Goal: Information Seeking & Learning: Compare options

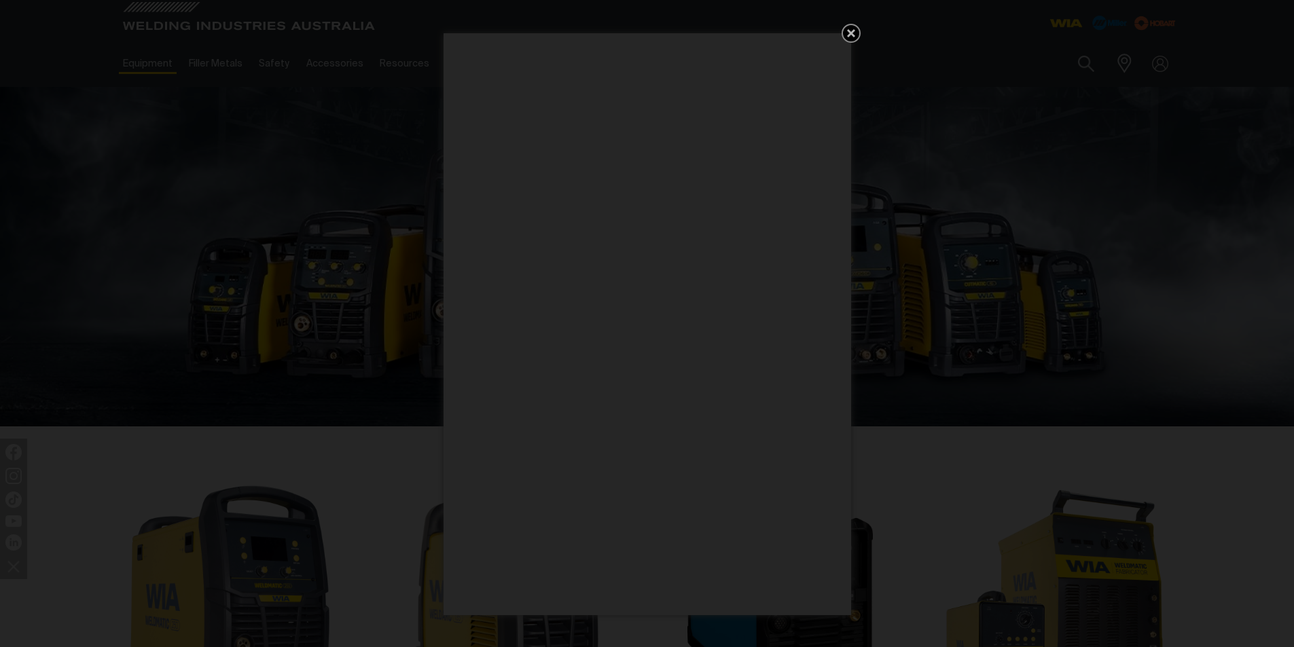
click at [846, 33] on icon "Get 5 WIA Welding Guides Free!" at bounding box center [851, 33] width 16 height 16
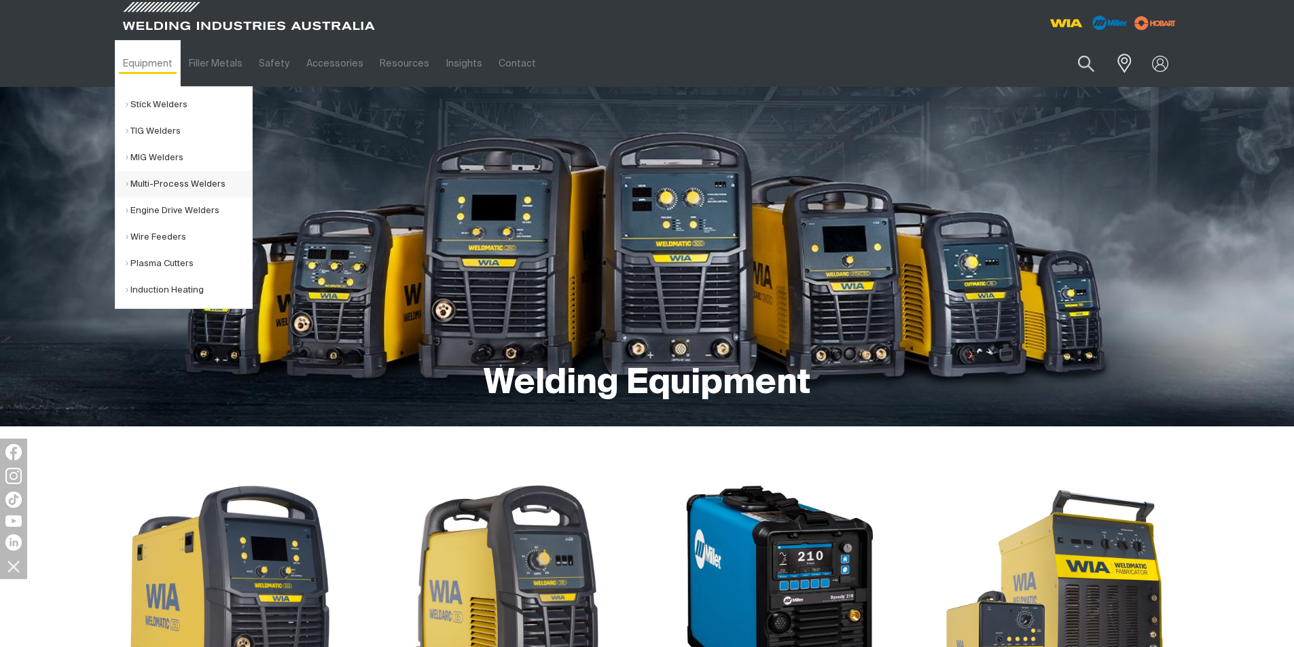
click at [160, 186] on link "Multi-Process Welders" at bounding box center [189, 184] width 126 height 26
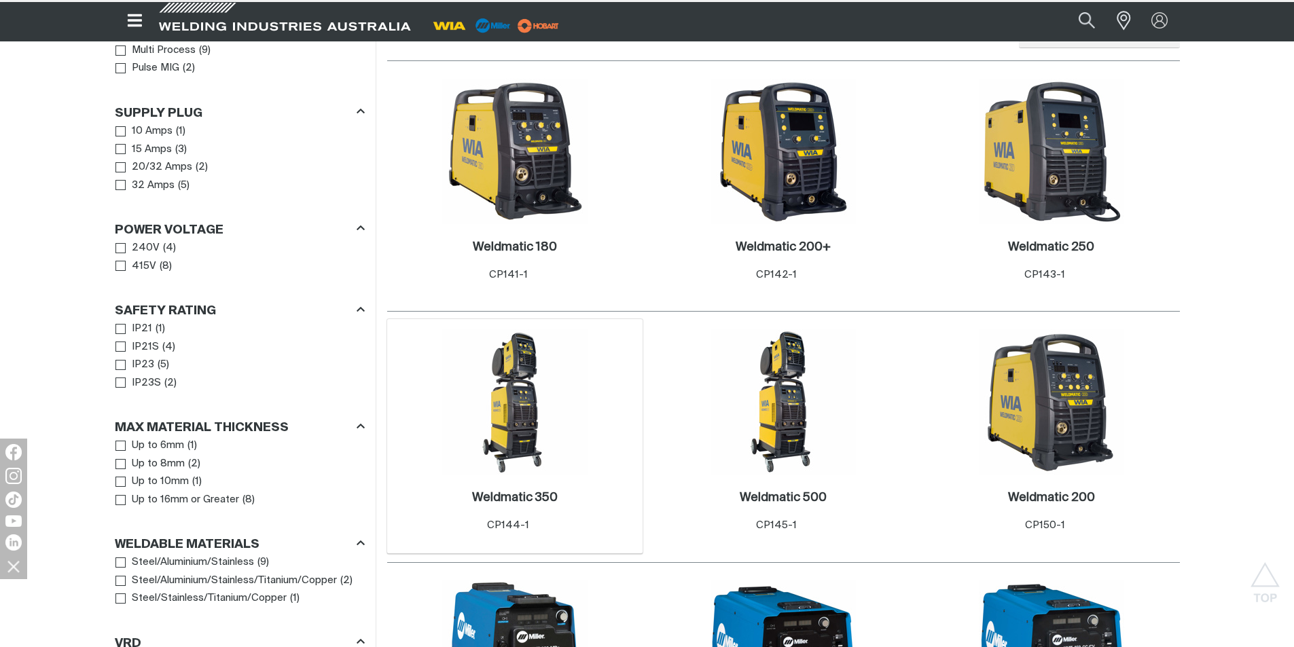
scroll to position [1019, 0]
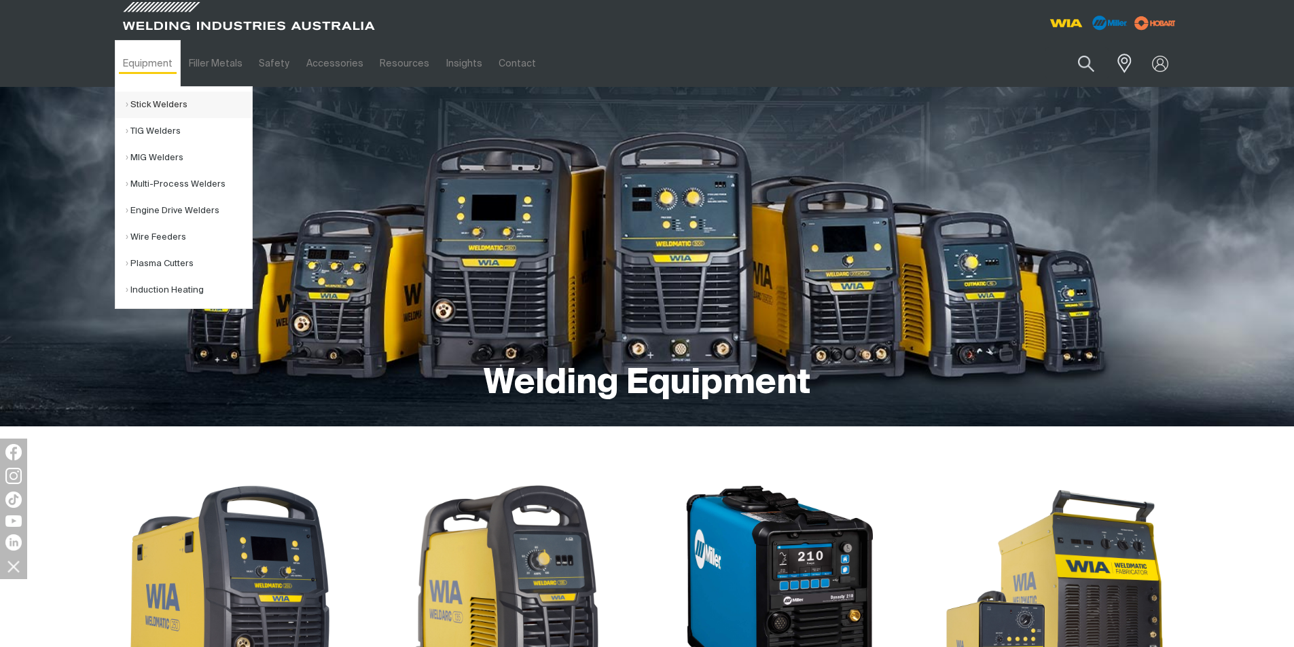
click at [166, 100] on link "Stick Welders" at bounding box center [189, 105] width 126 height 26
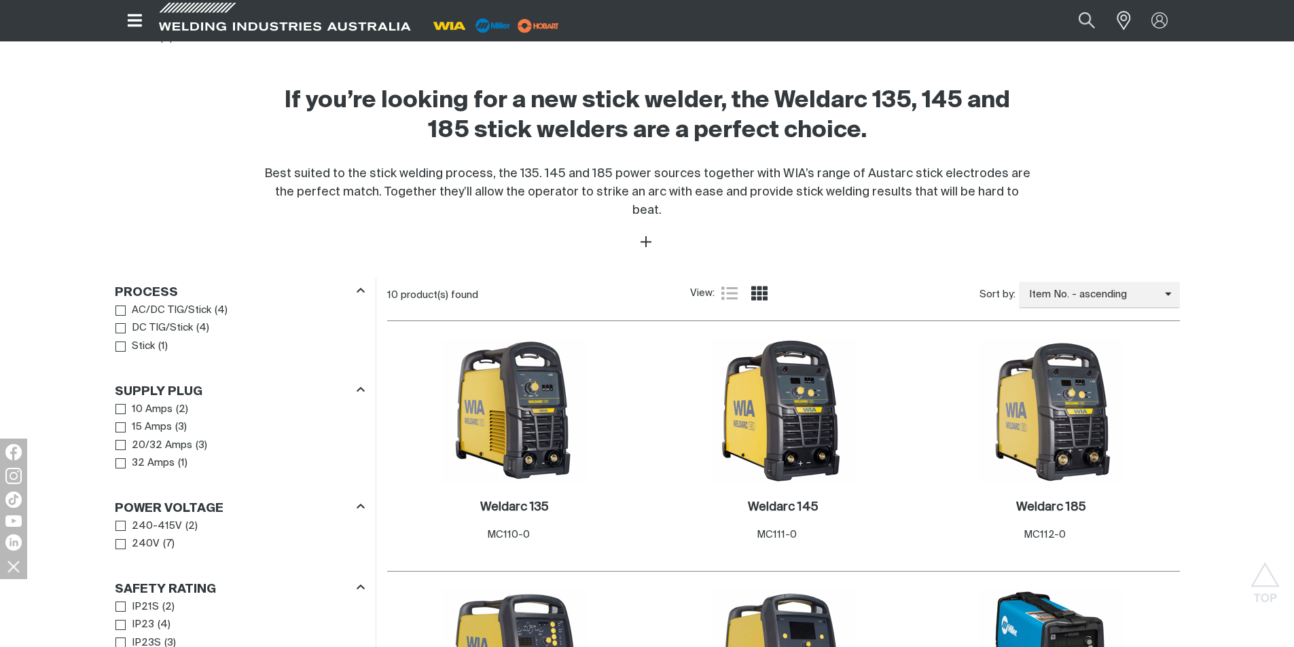
scroll to position [679, 0]
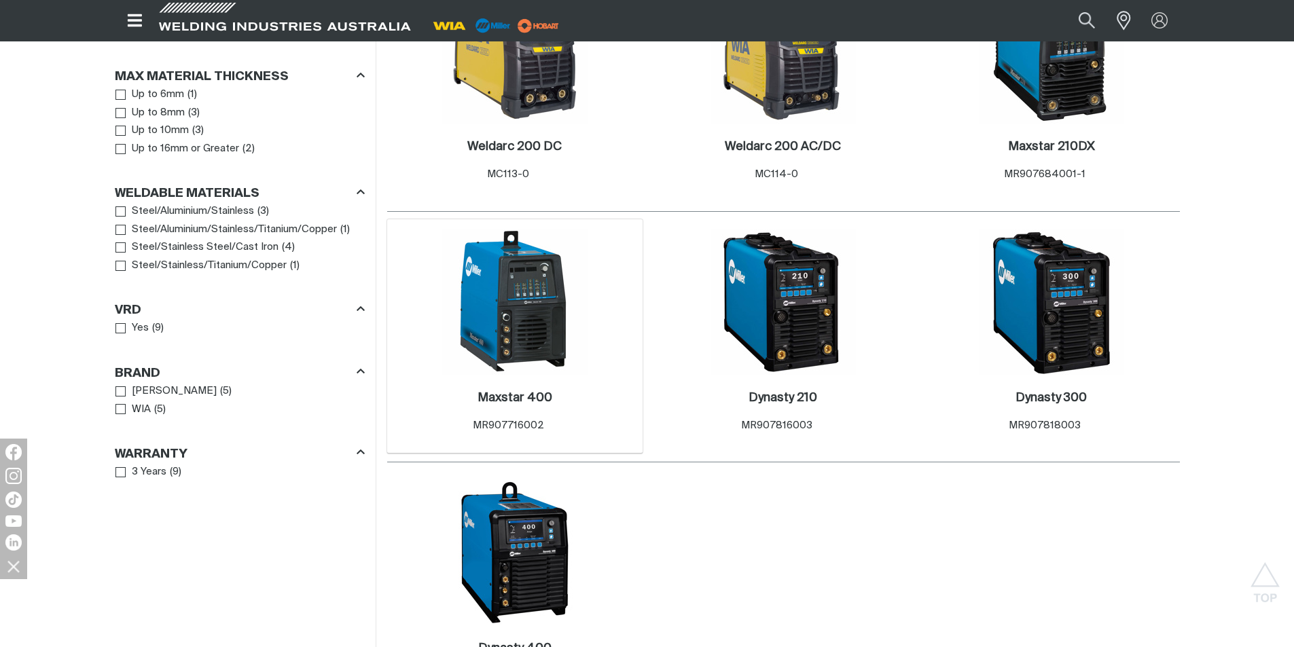
scroll to position [1086, 0]
